Goal: Task Accomplishment & Management: Complete application form

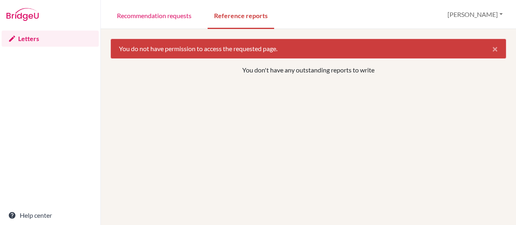
click at [54, 44] on link "Letters" at bounding box center [50, 39] width 97 height 16
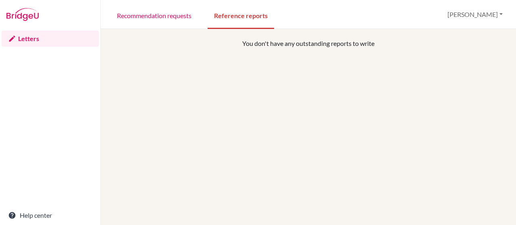
click at [141, 13] on link "Recommendation requests" at bounding box center [153, 15] width 87 height 28
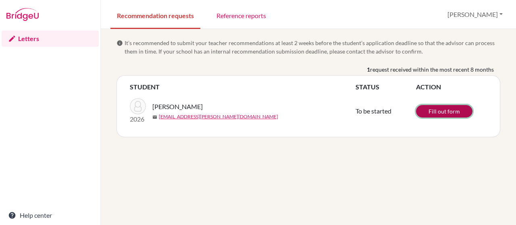
click at [449, 113] on link "Fill out form" at bounding box center [444, 111] width 56 height 12
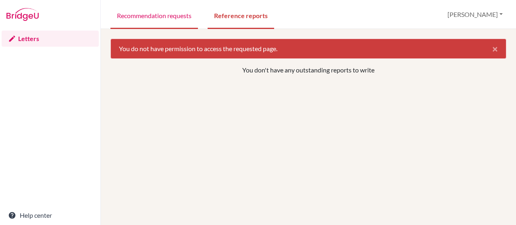
click at [149, 13] on link "Recommendation requests" at bounding box center [153, 15] width 87 height 28
click at [152, 25] on link "Recommendation requests" at bounding box center [153, 15] width 87 height 28
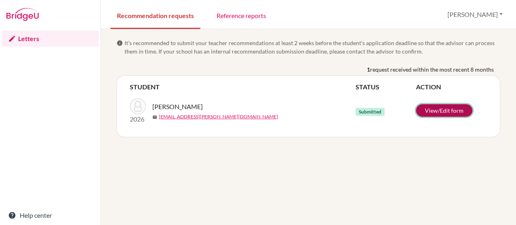
click at [449, 113] on link "View/Edit form" at bounding box center [444, 110] width 56 height 12
